Goal: Task Accomplishment & Management: Manage account settings

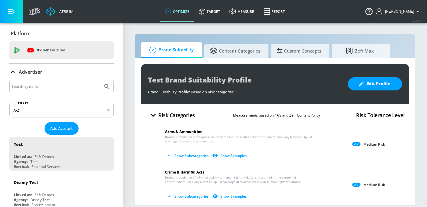
click at [75, 87] on input "Search by name" at bounding box center [56, 87] width 89 height 8
type input "nfcu"
click at [101, 80] on button "Submit Search" at bounding box center [107, 86] width 13 height 13
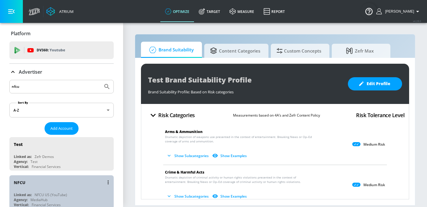
click at [47, 185] on div "NFCU" at bounding box center [63, 182] width 98 height 14
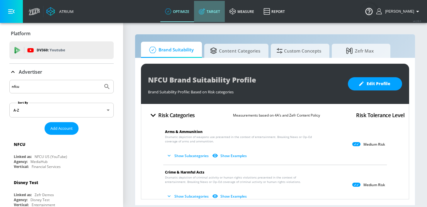
click at [212, 15] on link "Target" at bounding box center [209, 11] width 31 height 21
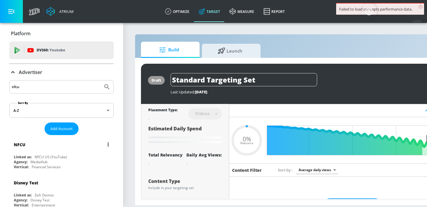
click at [74, 146] on div "NFCU" at bounding box center [63, 144] width 98 height 14
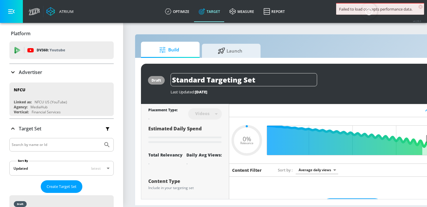
click at [74, 146] on div "NFCU" at bounding box center [63, 144] width 98 height 14
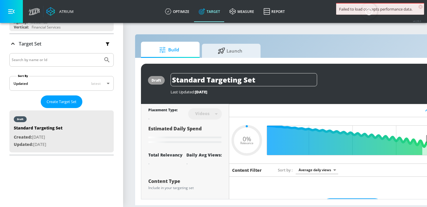
scroll to position [95, 0]
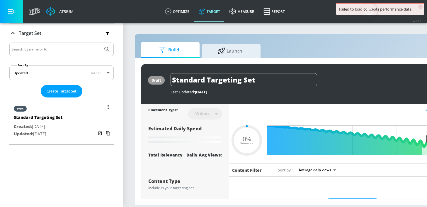
type input "0.6"
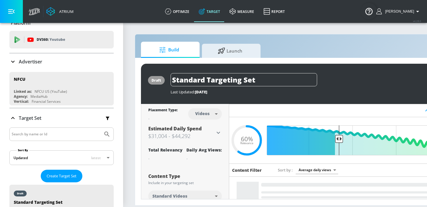
scroll to position [0, 0]
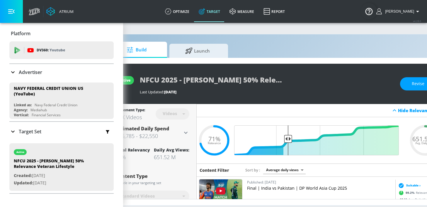
scroll to position [0, 67]
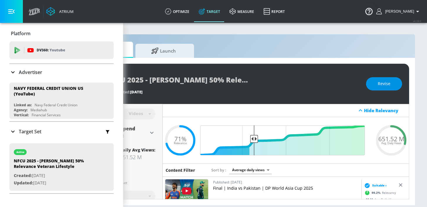
click at [383, 86] on span "Revise" at bounding box center [384, 83] width 13 height 7
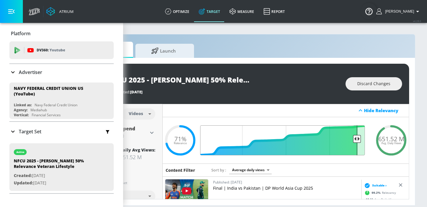
drag, startPoint x: 254, startPoint y: 136, endPoint x: 356, endPoint y: 137, distance: 102.6
type input "0.09"
click at [356, 137] on input "Final Threshold" at bounding box center [286, 140] width 164 height 30
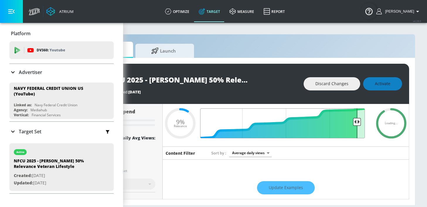
scroll to position [17, 0]
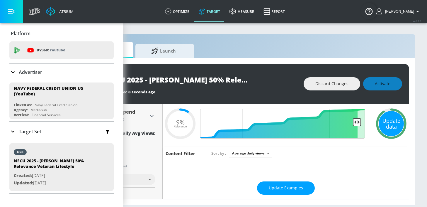
click at [385, 128] on div "Update data" at bounding box center [391, 123] width 25 height 25
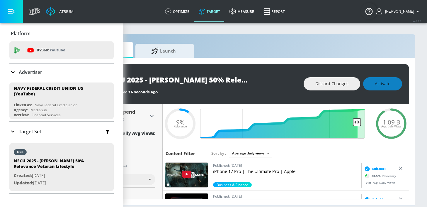
click at [379, 85] on div "Discard Changes Activate" at bounding box center [353, 83] width 98 height 13
click at [374, 80] on button "Activate" at bounding box center [382, 83] width 39 height 13
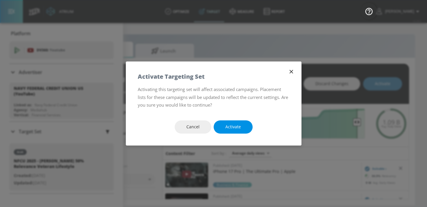
click at [235, 127] on span "Activate" at bounding box center [233, 126] width 16 height 7
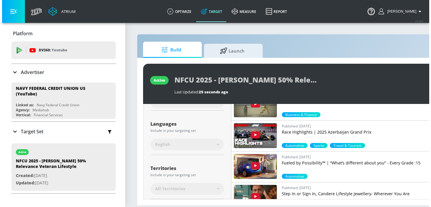
scroll to position [1440, 0]
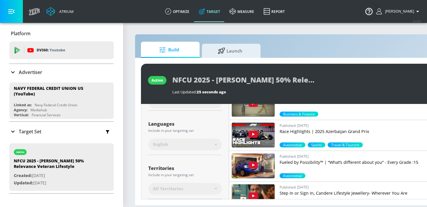
click at [272, 131] on img at bounding box center [253, 134] width 43 height 25
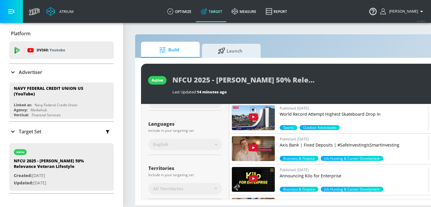
scroll to position [1611, 0]
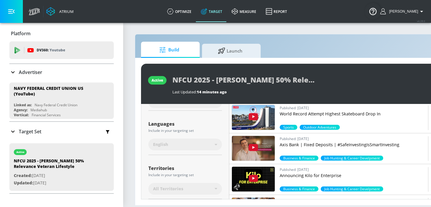
click at [310, 12] on div "Atrium optimize Target measure Report optimize Target measure Report v 4.28.0 K…" at bounding box center [228, 11] width 405 height 23
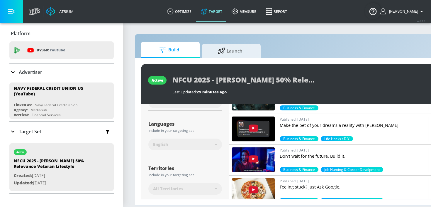
scroll to position [0, 0]
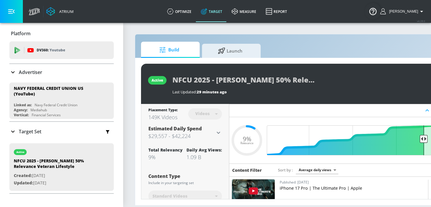
click at [309, 168] on body "Atrium optimize Target measure Report optimize Target measure Report v 4.28.0 K…" at bounding box center [215, 103] width 431 height 207
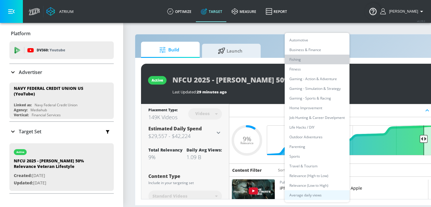
click at [309, 60] on li "Fishing" at bounding box center [317, 60] width 65 height 10
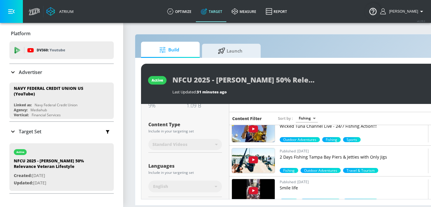
scroll to position [72, 0]
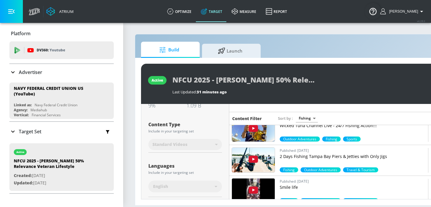
click at [272, 150] on img at bounding box center [253, 159] width 43 height 25
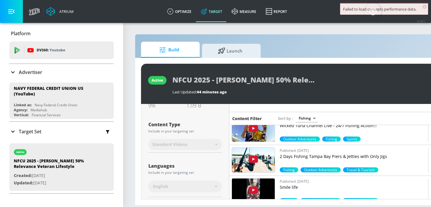
click at [306, 117] on body "Failed to load concepts performance data. × Atrium optimize Target measure Repo…" at bounding box center [215, 103] width 431 height 207
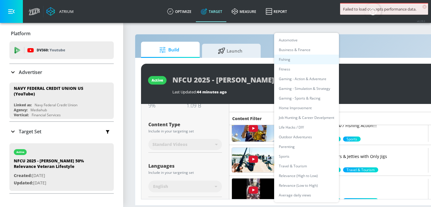
click at [308, 110] on li "Home Improvement" at bounding box center [306, 108] width 65 height 10
type input "9921ed34-8959-47f9-a2a3-f32d4948ee04"
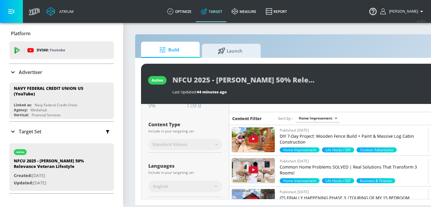
scroll to position [278, 0]
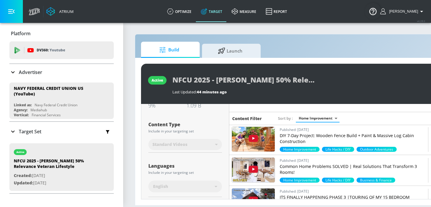
click at [268, 132] on img at bounding box center [253, 139] width 43 height 25
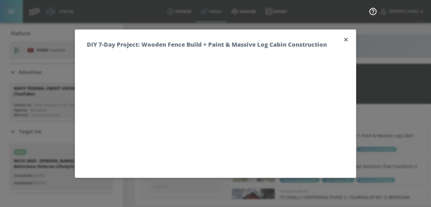
click at [348, 39] on icon "button" at bounding box center [346, 39] width 6 height 6
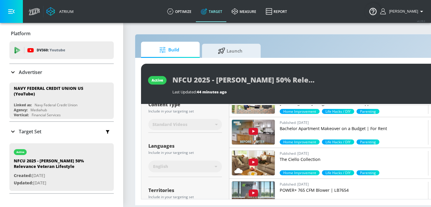
scroll to position [389, 0]
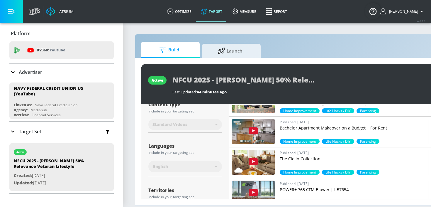
click at [272, 132] on img at bounding box center [253, 131] width 43 height 25
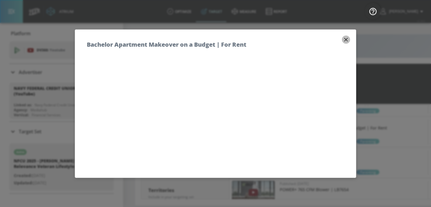
click at [348, 39] on icon "button" at bounding box center [346, 39] width 6 height 6
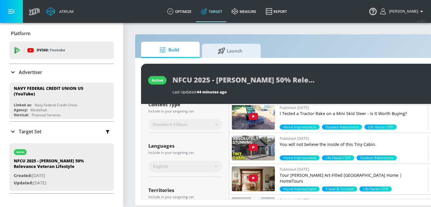
scroll to position [928, 0]
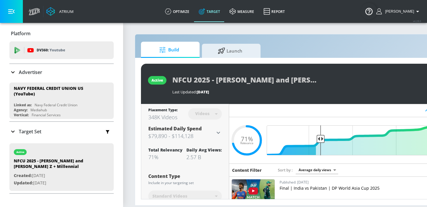
scroll to position [0, 67]
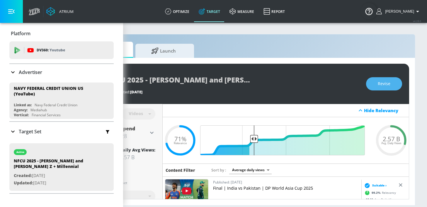
click at [375, 88] on button "Revise" at bounding box center [384, 83] width 36 height 13
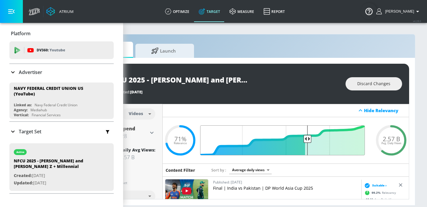
drag, startPoint x: 251, startPoint y: 138, endPoint x: 308, endPoint y: 143, distance: 57.0
type input "0.39"
click at [308, 143] on input "Final Threshold" at bounding box center [286, 140] width 164 height 30
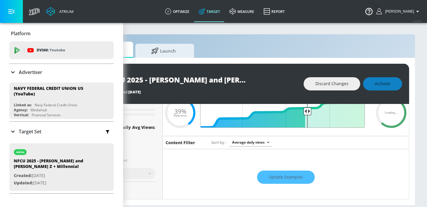
scroll to position [28, 0]
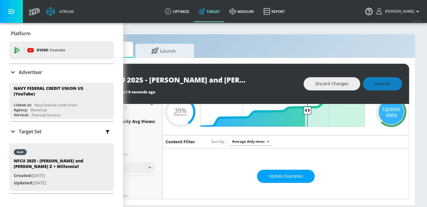
click at [288, 181] on button "Update Examples" at bounding box center [286, 175] width 58 height 13
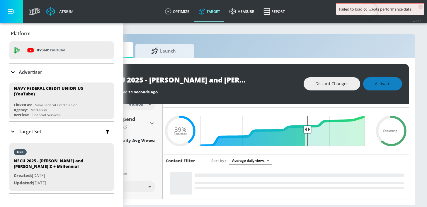
scroll to position [0, 0]
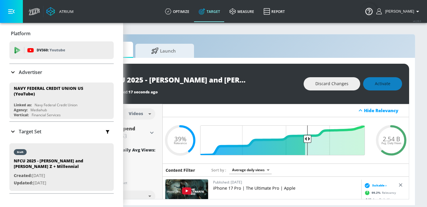
click at [384, 88] on div "Discard Changes Activate" at bounding box center [353, 83] width 98 height 13
click at [381, 85] on span "Activate" at bounding box center [383, 83] width 16 height 7
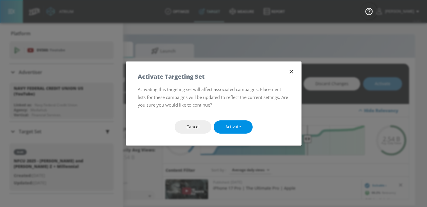
click at [229, 125] on span "Activate" at bounding box center [233, 126] width 16 height 7
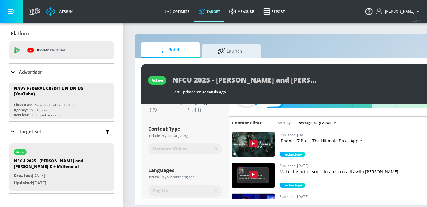
scroll to position [46, 0]
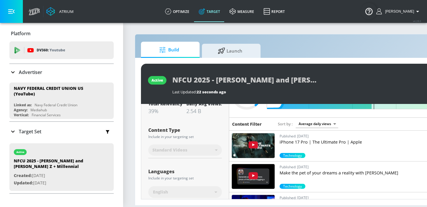
click at [307, 122] on body "Atrium optimize Target measure Report optimize Target measure Report v 4.28.0 K…" at bounding box center [213, 103] width 427 height 207
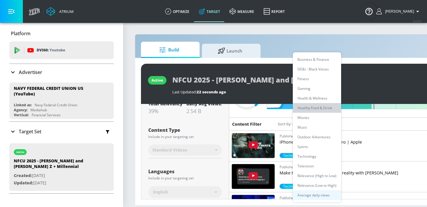
click at [307, 108] on li "Healthy Food & Drink" at bounding box center [317, 108] width 48 height 10
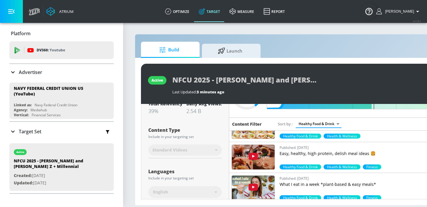
scroll to position [143, 0]
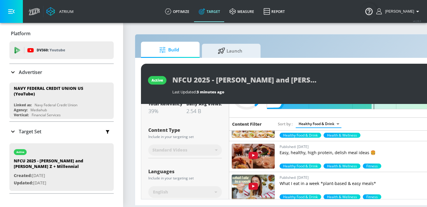
click at [270, 152] on img at bounding box center [253, 156] width 43 height 25
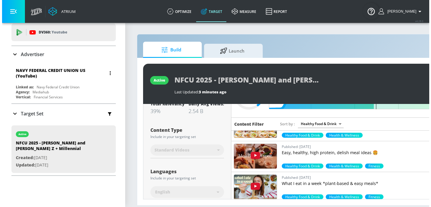
scroll to position [9, 0]
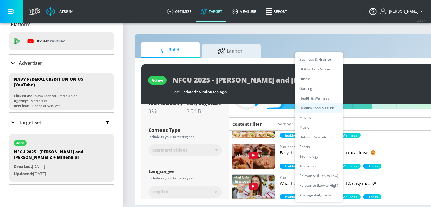
click at [309, 125] on body "Atrium optimize Target measure Report optimize Target measure Report v 4.28.0 K…" at bounding box center [215, 103] width 431 height 207
click at [314, 147] on li "Sports" at bounding box center [319, 147] width 48 height 10
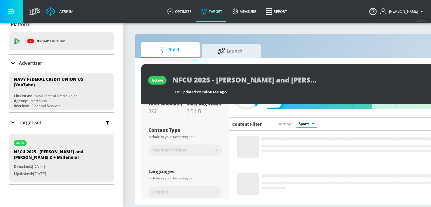
click at [312, 127] on body "Atrium optimize Target measure Report optimize Target measure Report v 4.28.0 K…" at bounding box center [215, 103] width 431 height 207
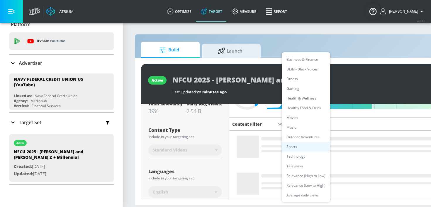
click at [312, 137] on li "Outdoor Adventures" at bounding box center [306, 137] width 48 height 10
type input "788653bc-3795-4641-a085-ea5733770248"
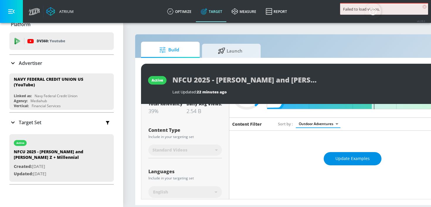
click at [356, 156] on span "Update Examples" at bounding box center [352, 158] width 34 height 7
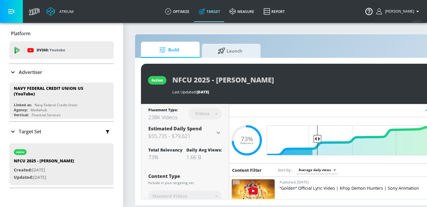
scroll to position [0, 67]
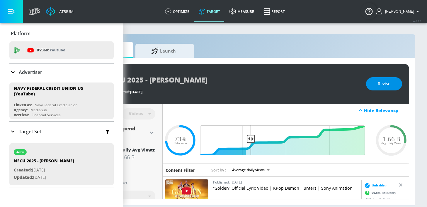
click at [380, 83] on span "Revise" at bounding box center [384, 83] width 13 height 7
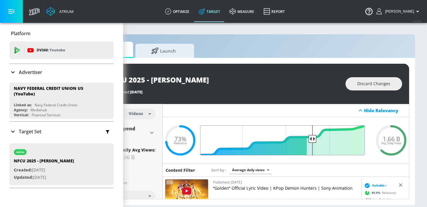
drag, startPoint x: 251, startPoint y: 139, endPoint x: 312, endPoint y: 142, distance: 60.8
type input "0.36"
click at [312, 142] on input "Final Threshold" at bounding box center [286, 140] width 164 height 30
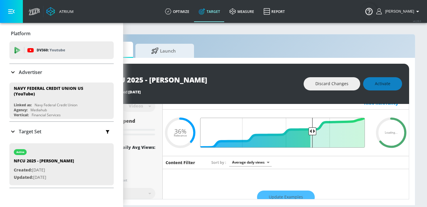
scroll to position [5, 0]
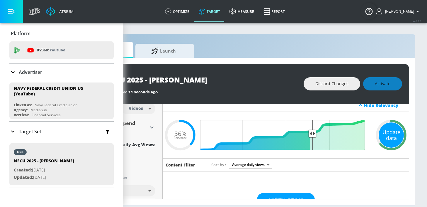
click at [394, 139] on div "Update data" at bounding box center [391, 134] width 25 height 25
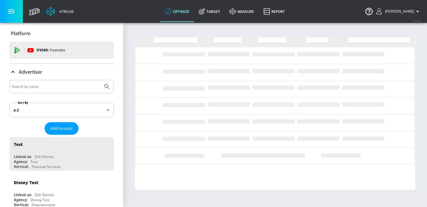
click at [79, 86] on input "Search by name" at bounding box center [56, 87] width 89 height 8
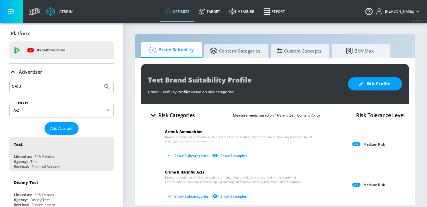
type input "NFCU"
click at [101, 80] on button "Submit Search" at bounding box center [107, 86] width 13 height 13
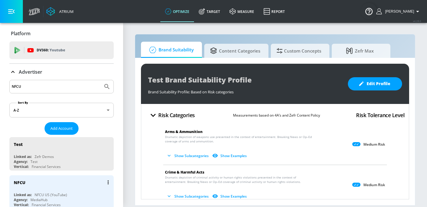
click at [53, 186] on div "NFCU" at bounding box center [63, 182] width 98 height 14
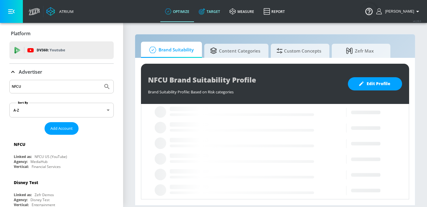
click at [221, 7] on link "Target" at bounding box center [209, 11] width 31 height 21
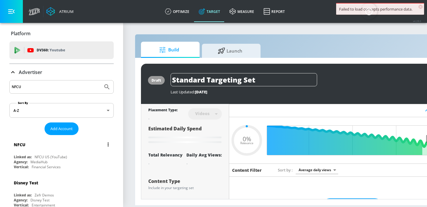
click at [32, 150] on div "NFCU" at bounding box center [63, 144] width 98 height 14
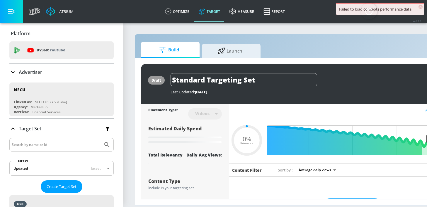
click at [32, 150] on div "NFCU" at bounding box center [63, 144] width 98 height 14
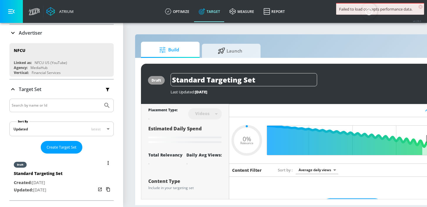
scroll to position [34, 0]
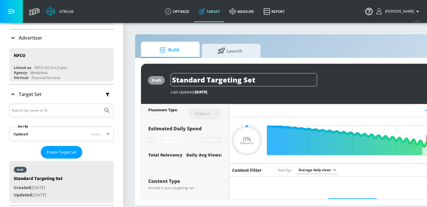
click at [11, 94] on icon at bounding box center [12, 94] width 7 height 7
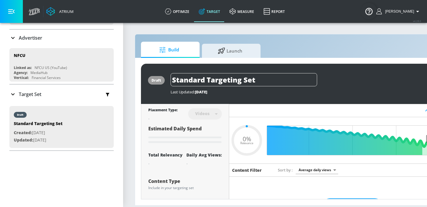
click at [12, 93] on icon at bounding box center [13, 94] width 4 height 2
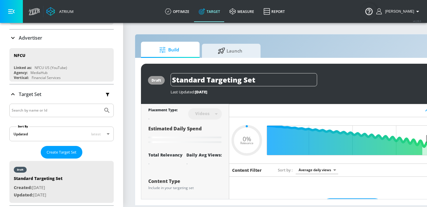
type input "0.6"
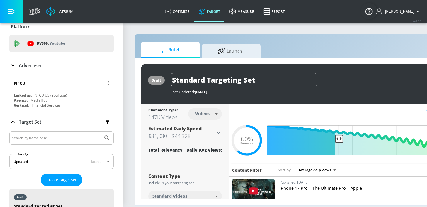
scroll to position [0, 0]
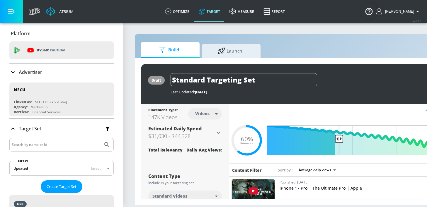
click at [14, 74] on icon at bounding box center [12, 72] width 7 height 7
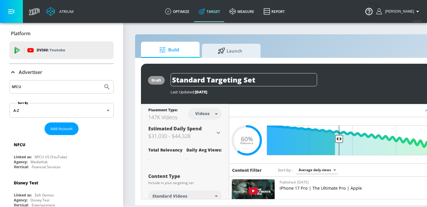
click at [36, 88] on input "NFCU" at bounding box center [56, 87] width 89 height 8
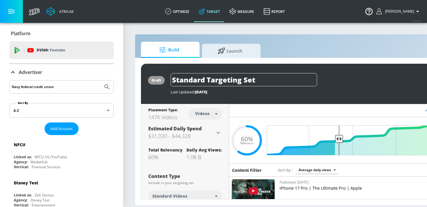
type input "Navy federal credit union"
click at [101, 80] on button "Submit Search" at bounding box center [107, 86] width 13 height 13
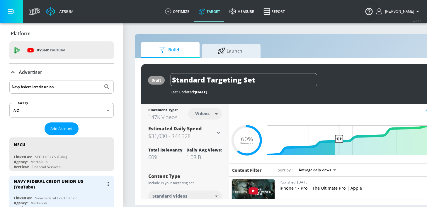
click at [50, 186] on div "NAVY FEDERAL CREDIT UNION US (YouTube)" at bounding box center [59, 183] width 90 height 11
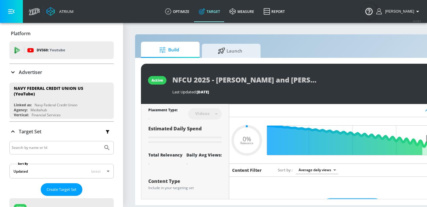
type input "0.05"
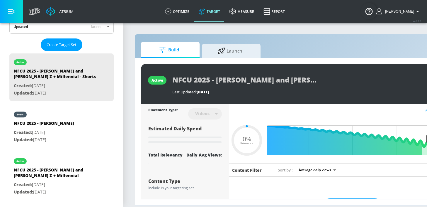
scroll to position [154, 0]
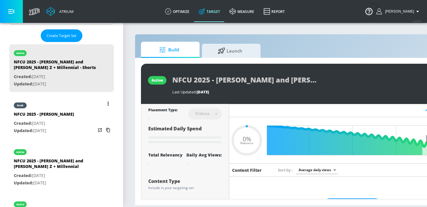
click at [45, 123] on p "Created: Oct. 10, 2024" at bounding box center [44, 123] width 60 height 7
type input "NFCU 2025 - [PERSON_NAME]"
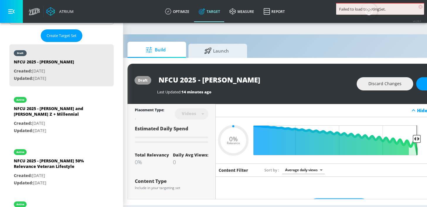
scroll to position [0, 67]
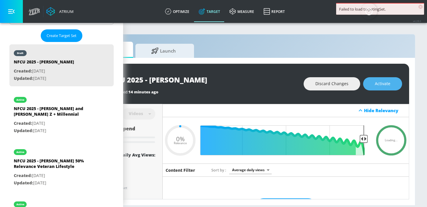
click at [374, 84] on button "Activate" at bounding box center [382, 83] width 39 height 13
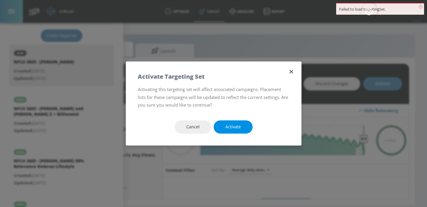
click at [227, 130] on span "Activate" at bounding box center [233, 126] width 16 height 7
click at [234, 124] on span "Activate" at bounding box center [233, 126] width 16 height 7
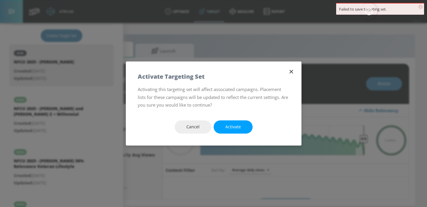
click at [292, 70] on icon "button" at bounding box center [291, 71] width 6 height 6
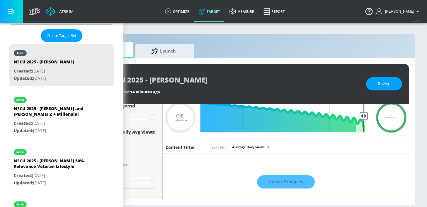
scroll to position [0, 0]
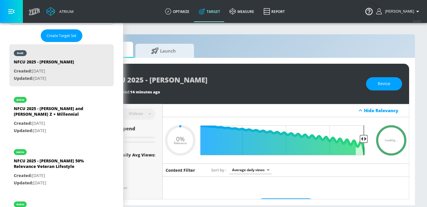
type input "0.36"
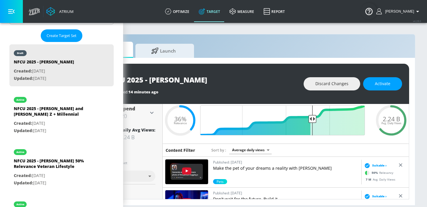
scroll to position [19, 0]
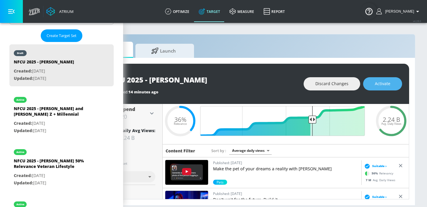
click at [376, 82] on span "Activate" at bounding box center [383, 83] width 16 height 7
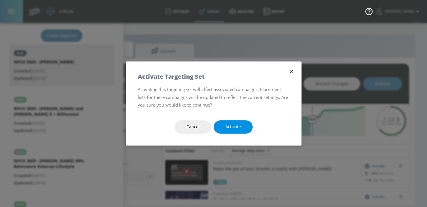
click at [242, 125] on button "Activate" at bounding box center [233, 126] width 39 height 13
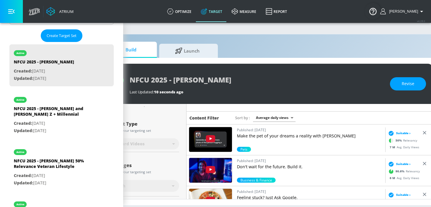
scroll to position [0, 34]
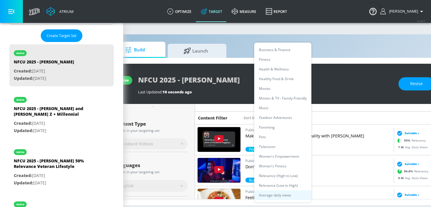
click at [274, 120] on body "Atrium optimize Target measure Report optimize Target measure Report v 4.28.0 K…" at bounding box center [181, 103] width 431 height 207
click at [271, 157] on li "Women's Empowerment" at bounding box center [282, 156] width 57 height 10
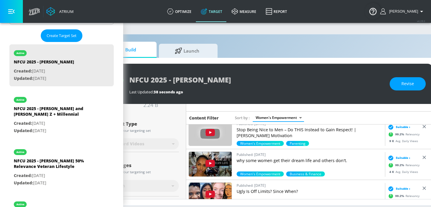
scroll to position [107, 0]
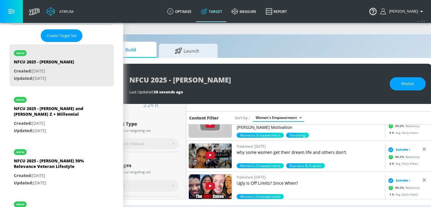
click at [283, 117] on body "Atrium optimize Target measure Report optimize Target measure Report v 4.28.0 K…" at bounding box center [172, 103] width 431 height 207
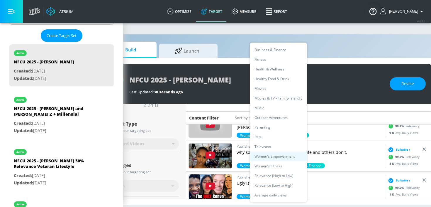
click at [266, 149] on li "Television" at bounding box center [278, 147] width 57 height 10
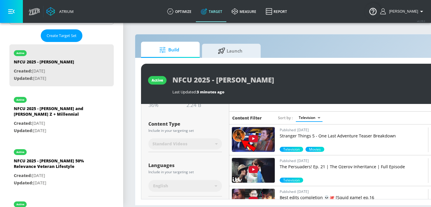
click at [272, 140] on img at bounding box center [253, 139] width 43 height 25
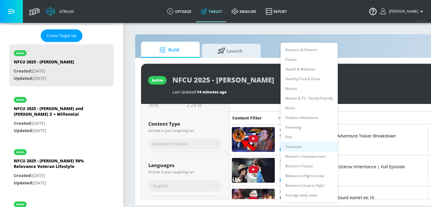
click at [308, 116] on body "Atrium optimize Target measure Report optimize Target measure Report v 4.28.0 K…" at bounding box center [215, 103] width 431 height 207
click at [297, 166] on li "Women's Fitness" at bounding box center [308, 166] width 57 height 10
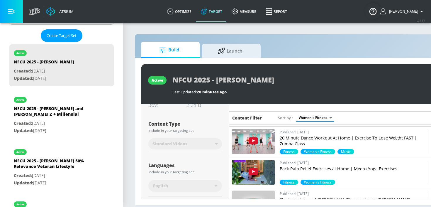
scroll to position [122, 0]
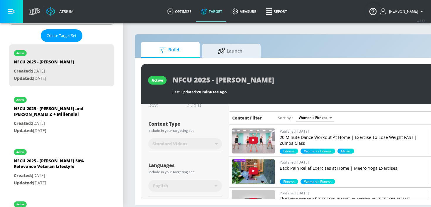
click at [270, 140] on img at bounding box center [253, 140] width 43 height 25
click at [308, 119] on body "Atrium optimize Target measure Report optimize Target measure Report v 4.28.0 K…" at bounding box center [215, 103] width 431 height 207
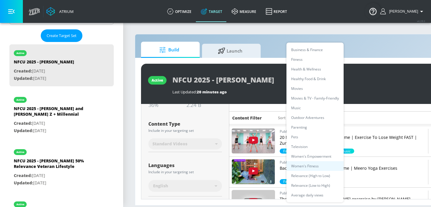
click at [309, 71] on li "Health & Wellness" at bounding box center [314, 69] width 57 height 10
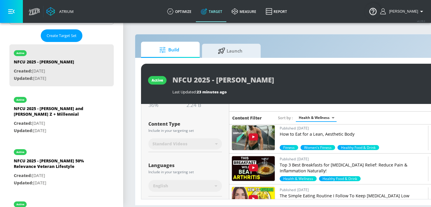
scroll to position [556, 0]
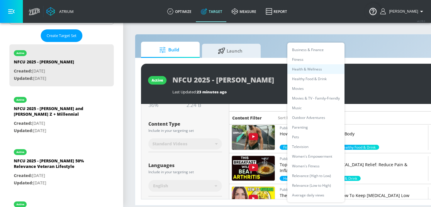
click at [313, 117] on body "Atrium optimize Target measure Report optimize Target measure Report v 4.28.0 K…" at bounding box center [215, 103] width 431 height 207
click at [304, 129] on li "Parenting" at bounding box center [315, 127] width 57 height 10
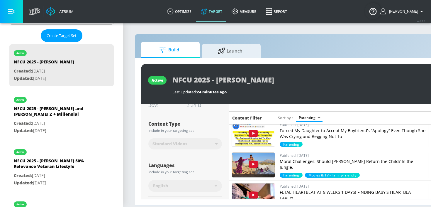
scroll to position [467, 0]
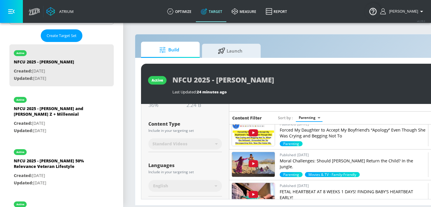
click at [315, 118] on body "Atrium optimize Target measure Report optimize Target measure Report v 4.28.0 K…" at bounding box center [215, 103] width 431 height 207
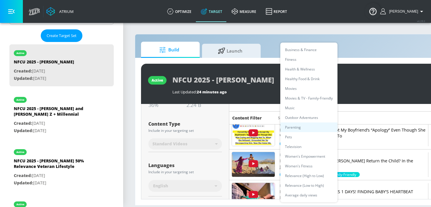
click at [299, 137] on li "Pets" at bounding box center [308, 137] width 57 height 10
type input "f4a5153a-378f-4ad5-9f60-dab521fc1ef6"
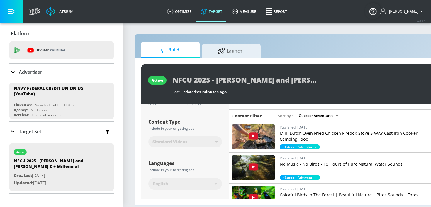
scroll to position [33, 0]
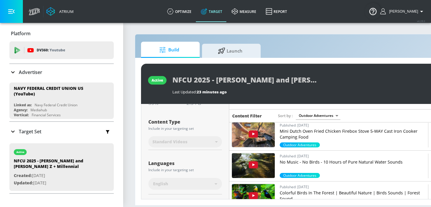
click at [270, 134] on img at bounding box center [253, 134] width 43 height 25
